Goal: Information Seeking & Learning: Learn about a topic

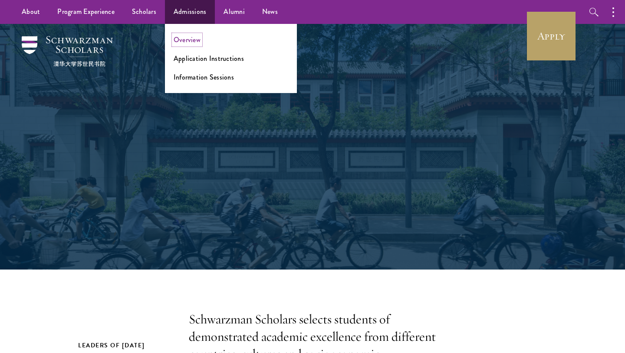
click at [181, 39] on link "Overview" at bounding box center [187, 40] width 27 height 10
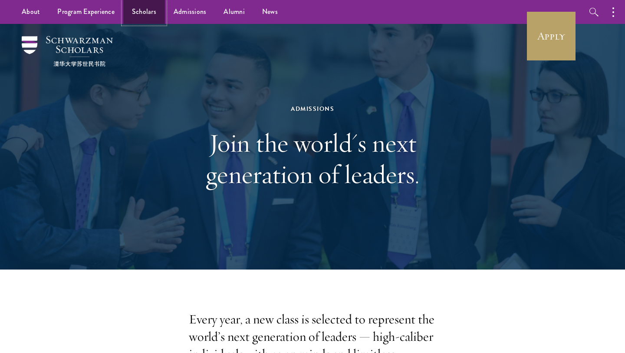
click at [142, 12] on link "Scholars" at bounding box center [144, 12] width 42 height 24
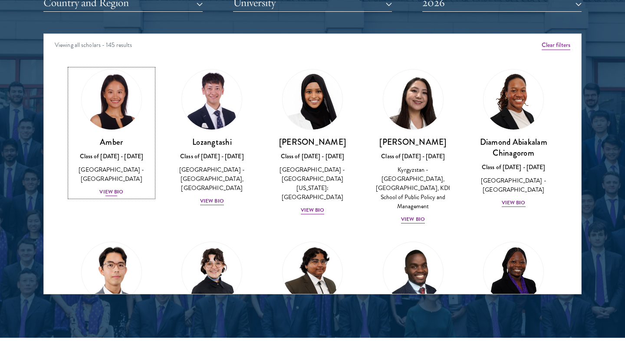
click at [112, 188] on div "View Bio" at bounding box center [111, 192] width 24 height 8
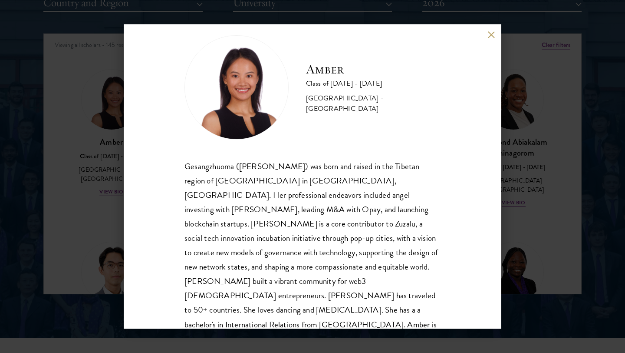
scroll to position [15, 0]
click at [79, 233] on div "Amber Class of 2025 - 2026 China - Peking University Gesangzhuoma (Amber) was b…" at bounding box center [312, 176] width 625 height 353
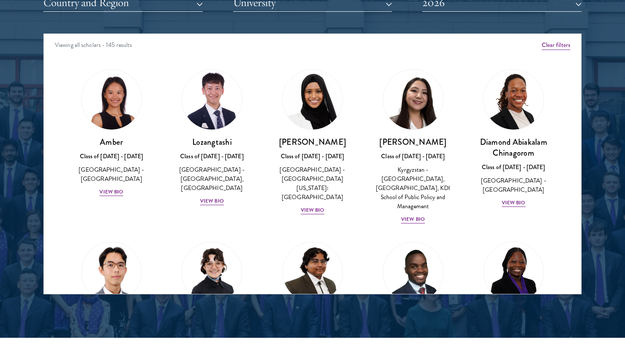
click at [404, 215] on div "View Bio" at bounding box center [413, 219] width 24 height 8
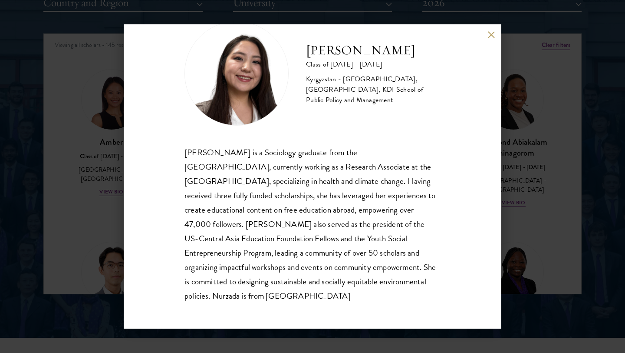
scroll to position [30, 0]
drag, startPoint x: 259, startPoint y: 296, endPoint x: 159, endPoint y: 129, distance: 194.4
click at [159, 129] on div "Nurzada Abdivalieva Class of 2025 - 2026 Kyrgyzstan - American University of Ce…" at bounding box center [313, 176] width 378 height 304
copy div "Nurzada Abdivalieva is a Sociology graduate from the University of Cambridge, c…"
click at [499, 34] on div "Nurzada Abdivalieva Class of 2025 - 2026 Kyrgyzstan - American University of Ce…" at bounding box center [313, 176] width 378 height 304
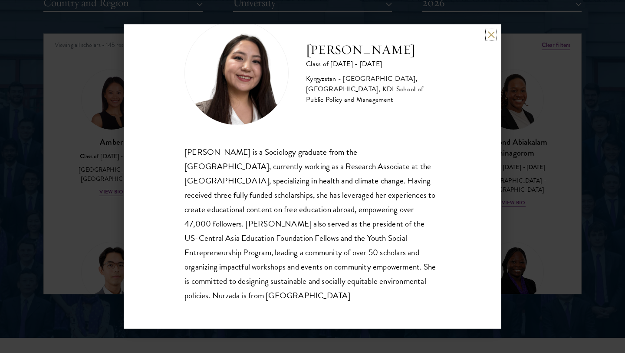
click at [494, 34] on button at bounding box center [491, 34] width 7 height 7
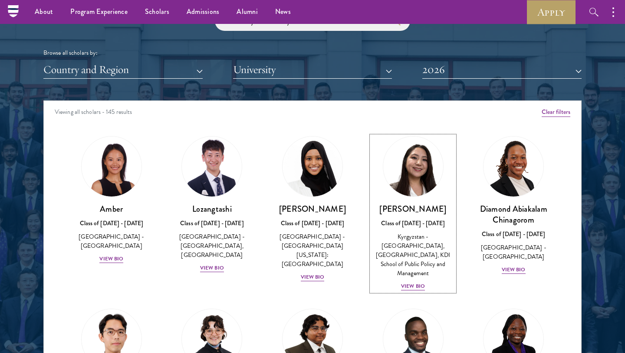
scroll to position [1038, 0]
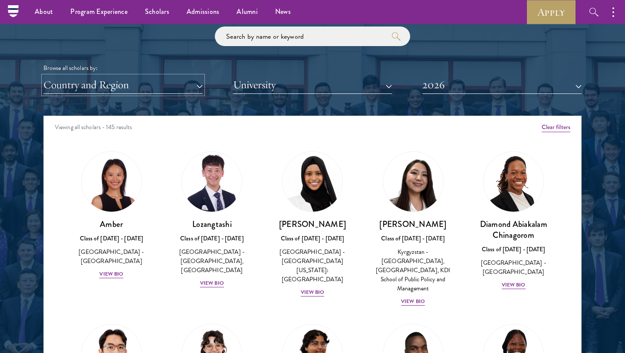
click at [170, 82] on button "Country and Region" at bounding box center [122, 85] width 159 height 18
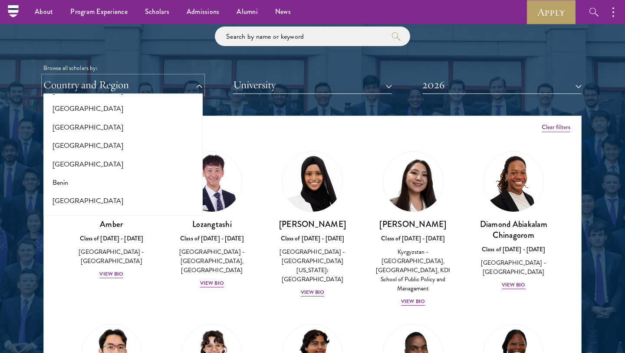
scroll to position [122, 0]
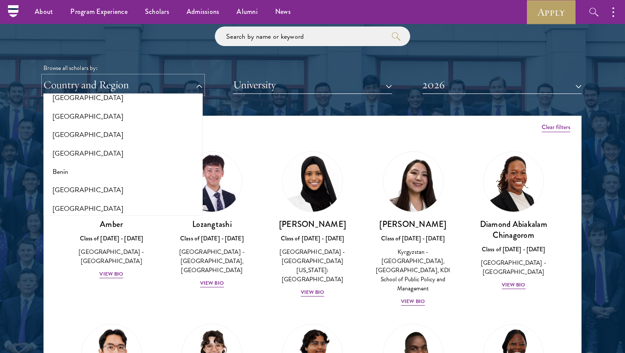
click at [152, 78] on button "Country and Region" at bounding box center [122, 85] width 159 height 18
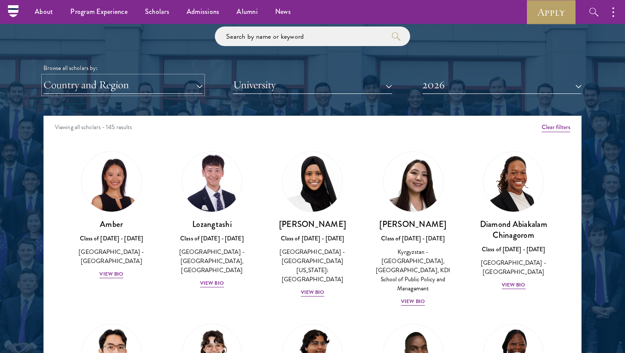
click at [152, 78] on button "Country and Region" at bounding box center [122, 85] width 159 height 18
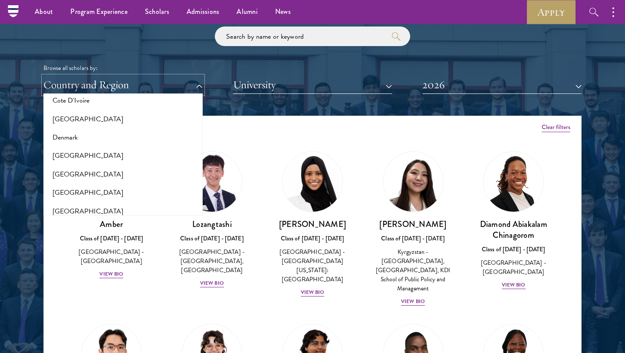
scroll to position [484, 0]
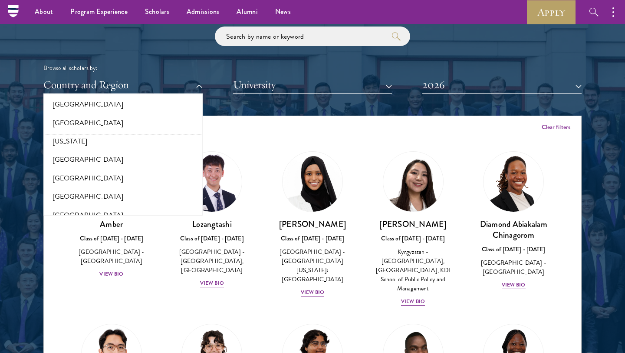
click at [121, 121] on button "[GEOGRAPHIC_DATA]" at bounding box center [123, 123] width 154 height 18
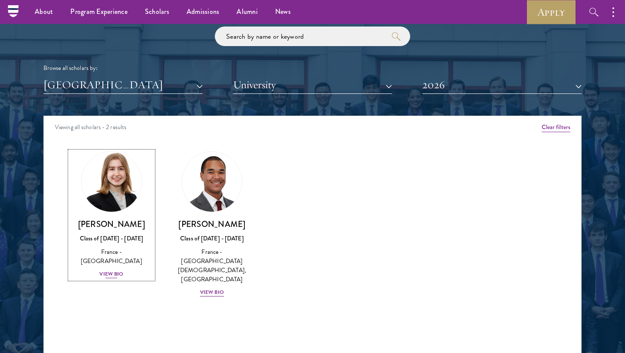
click at [117, 270] on div "View Bio" at bounding box center [111, 274] width 24 height 8
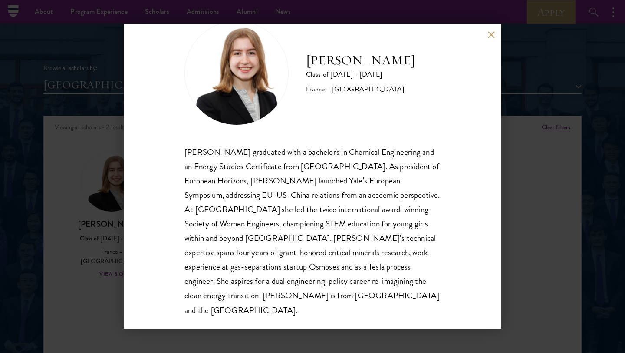
scroll to position [29, 0]
click at [69, 243] on div "Anne-Amélie Campant Class of 2025 - 2026 France - Yale University Anne-Amélie C…" at bounding box center [312, 176] width 625 height 353
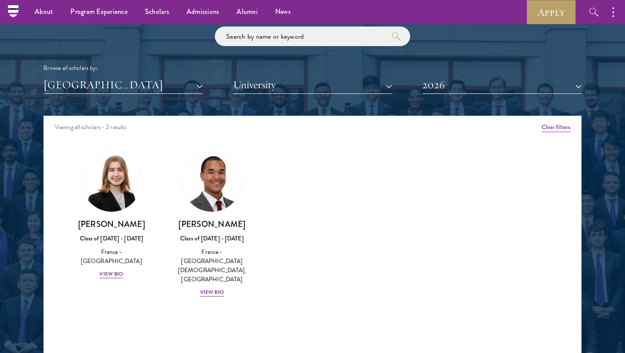
click at [491, 28] on div "Browse all scholars by: France All Countries and Regions Afghanistan Antigua an…" at bounding box center [312, 59] width 539 height 67
click at [218, 288] on div "View Bio" at bounding box center [212, 292] width 24 height 8
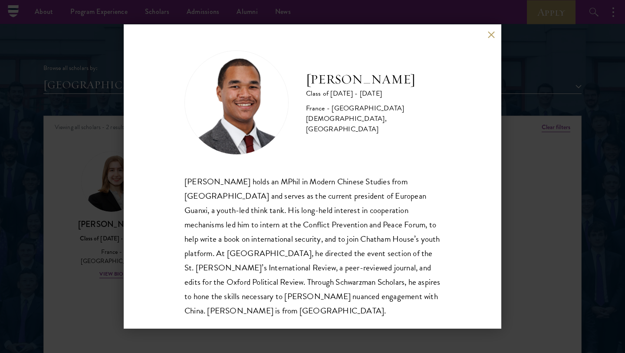
scroll to position [1, 0]
